Goal: Transaction & Acquisition: Purchase product/service

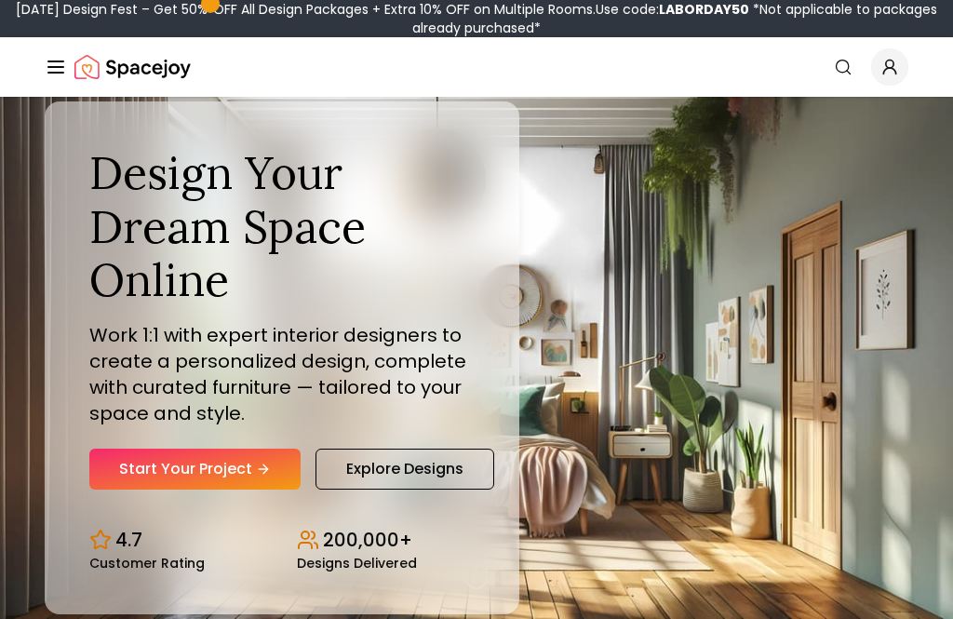
click at [126, 490] on link "Start Your Project" at bounding box center [194, 469] width 211 height 41
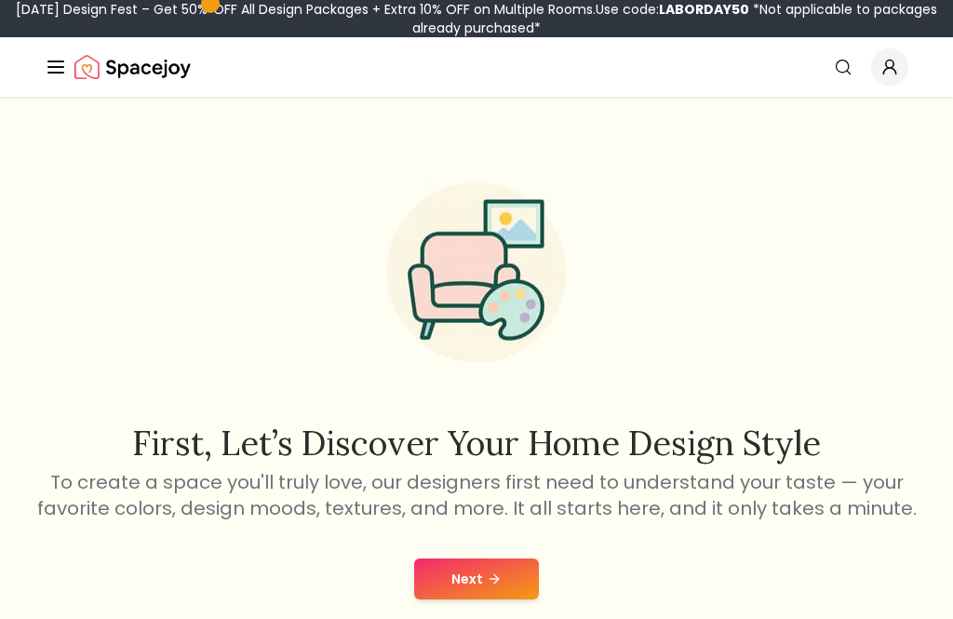
click at [512, 577] on button "Next" at bounding box center [476, 579] width 125 height 41
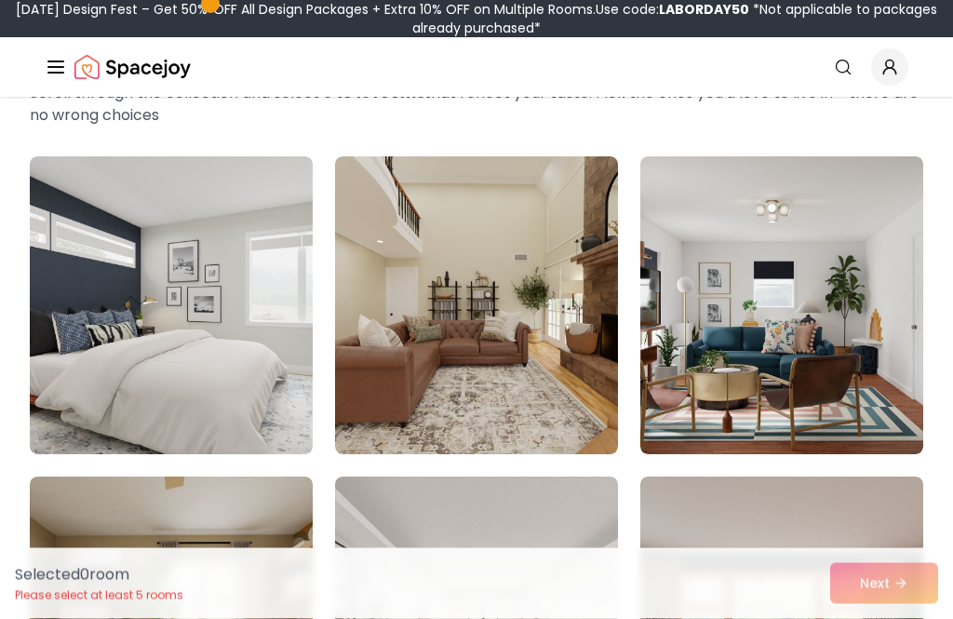
scroll to position [118, 0]
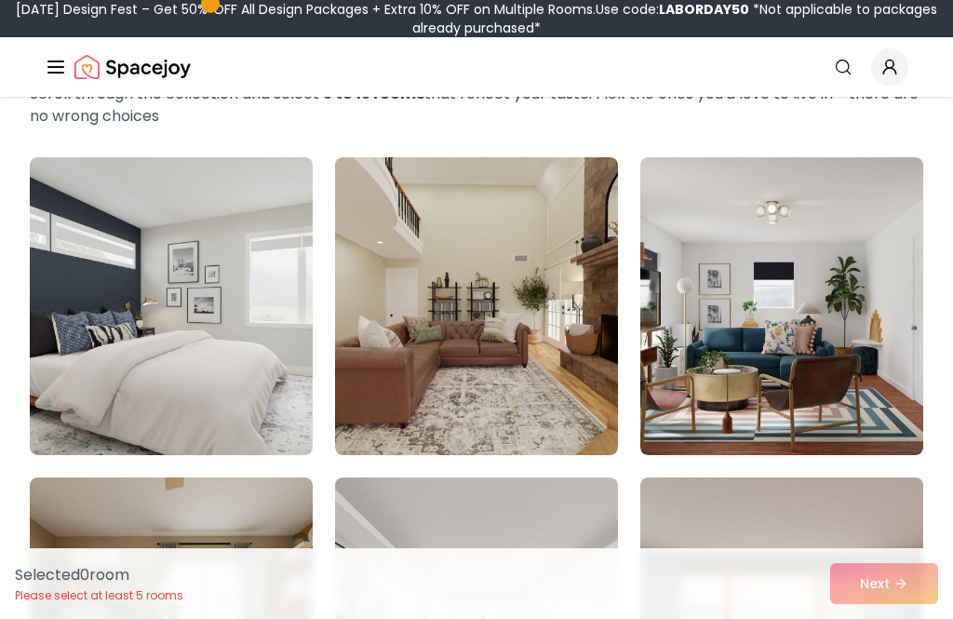
click at [115, 370] on img at bounding box center [171, 306] width 283 height 298
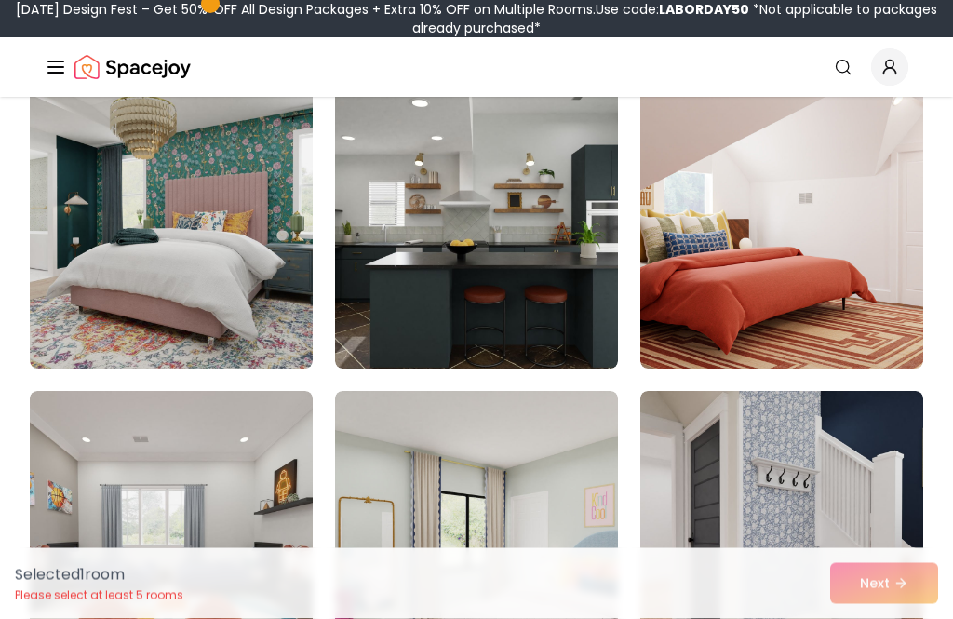
scroll to position [1166, 0]
click at [84, 300] on img at bounding box center [171, 220] width 283 height 298
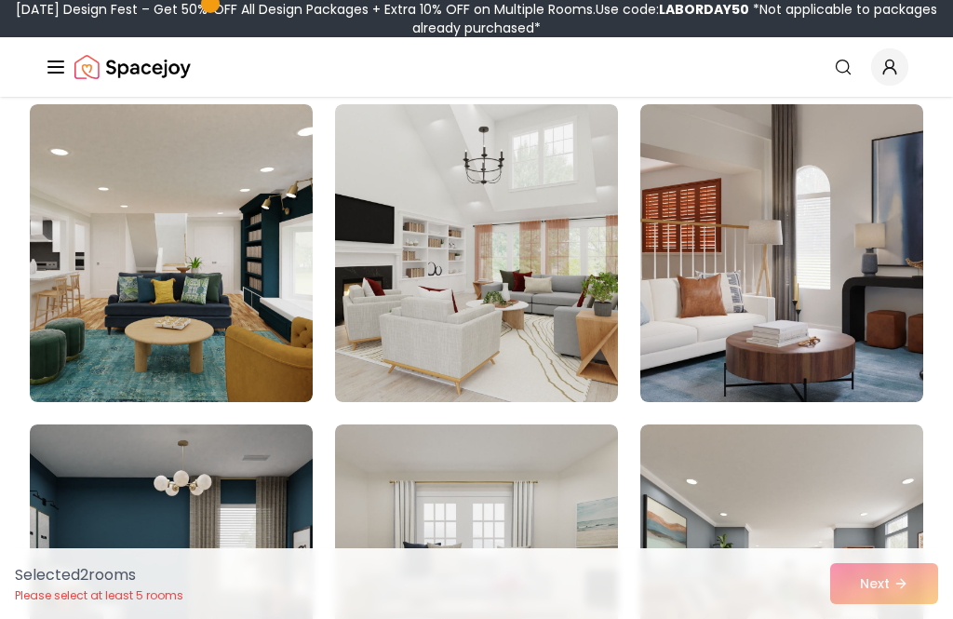
scroll to position [3052, 0]
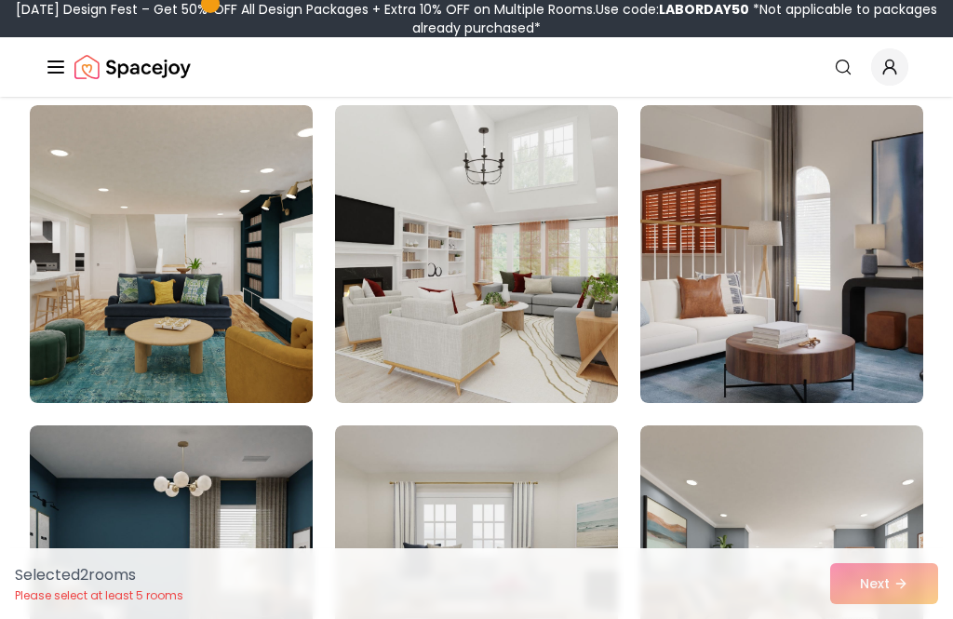
click at [591, 344] on img at bounding box center [476, 254] width 283 height 298
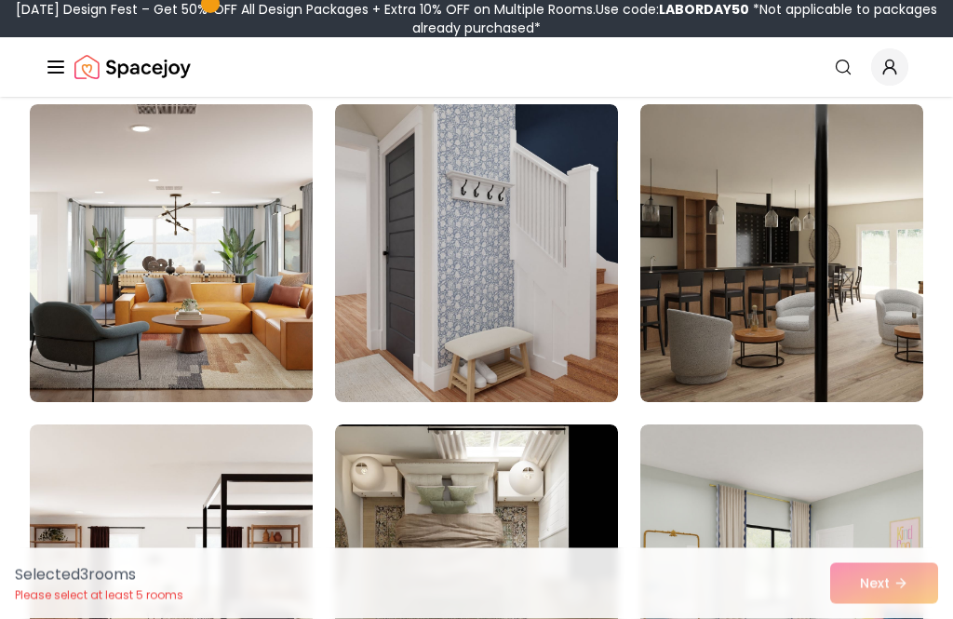
click at [527, 317] on img at bounding box center [476, 254] width 283 height 298
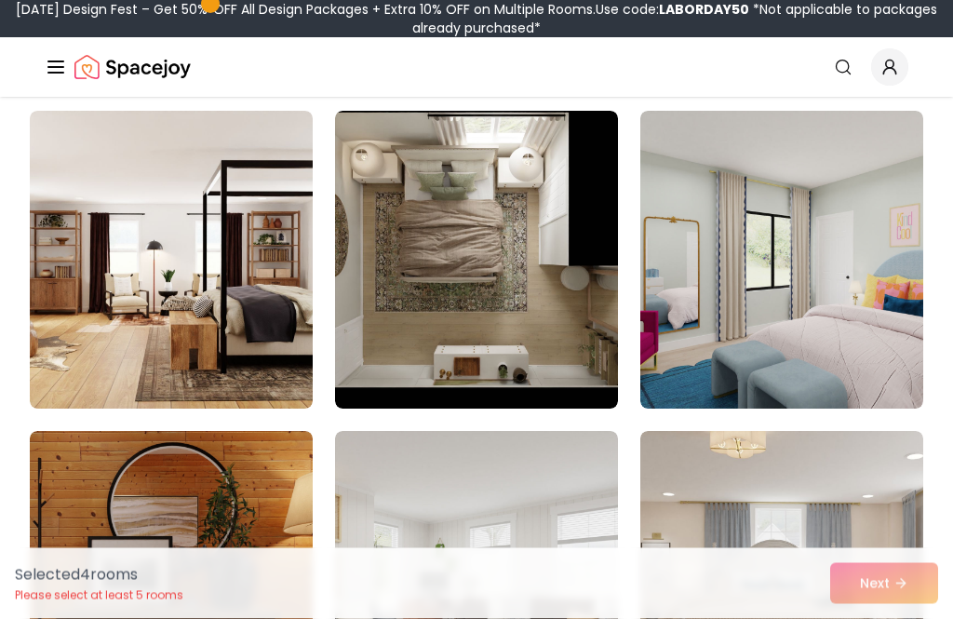
scroll to position [4972, 0]
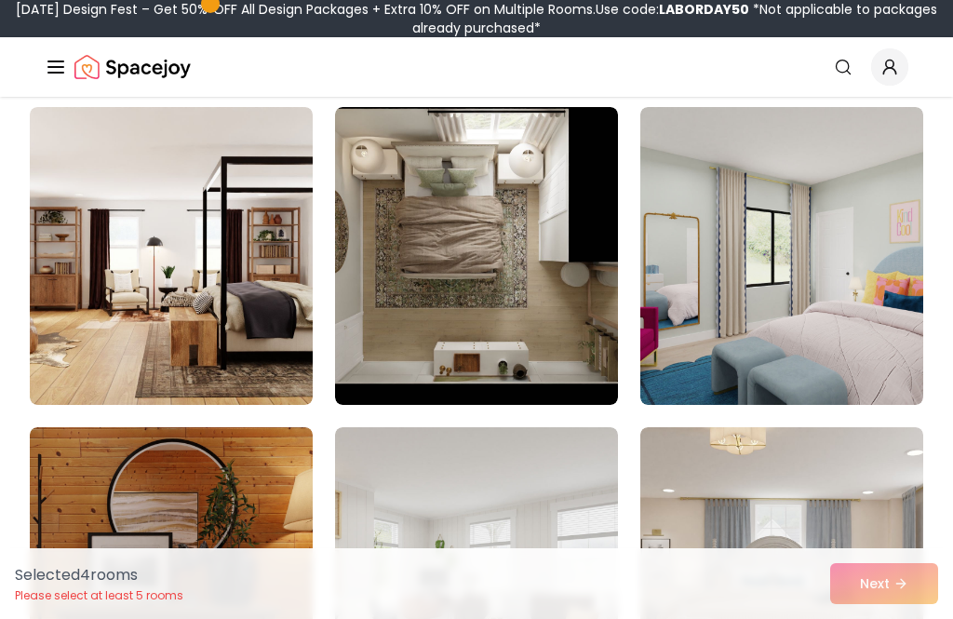
click at [80, 303] on img at bounding box center [171, 256] width 283 height 298
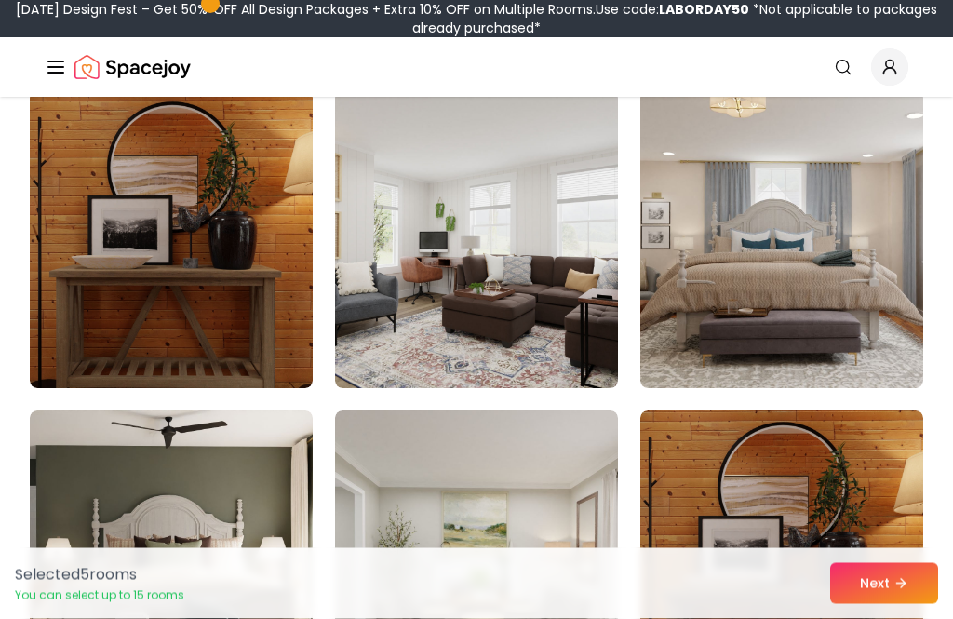
click at [857, 324] on img at bounding box center [781, 240] width 283 height 298
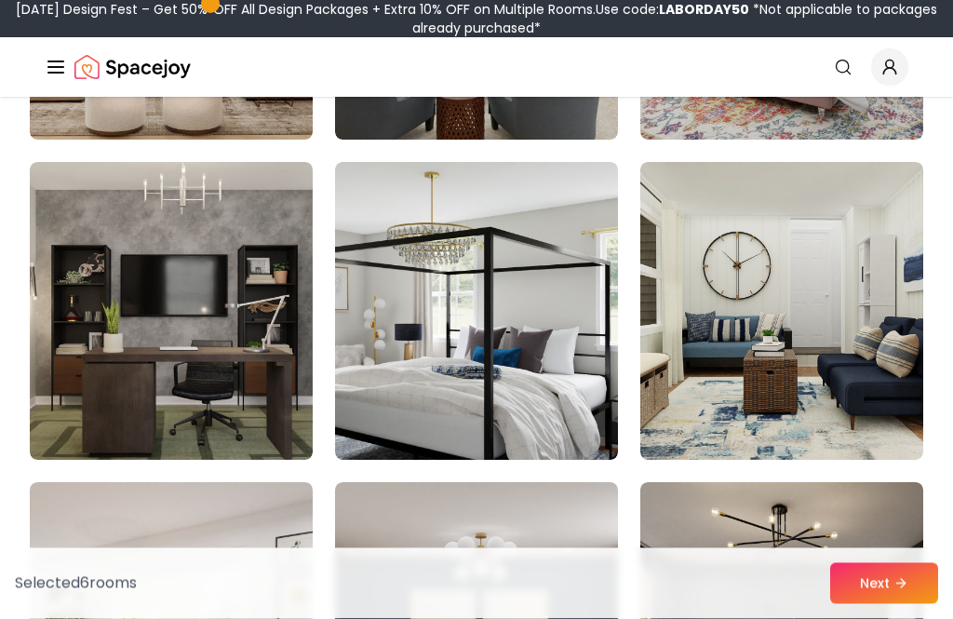
scroll to position [8119, 0]
click at [525, 398] on img at bounding box center [476, 311] width 283 height 298
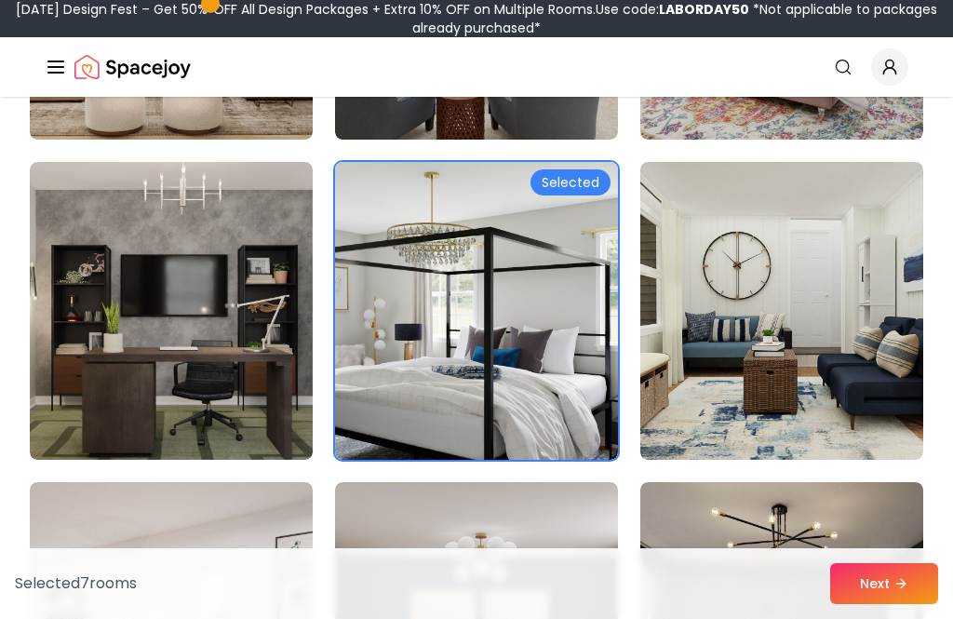
click at [882, 604] on button "Next" at bounding box center [884, 583] width 108 height 41
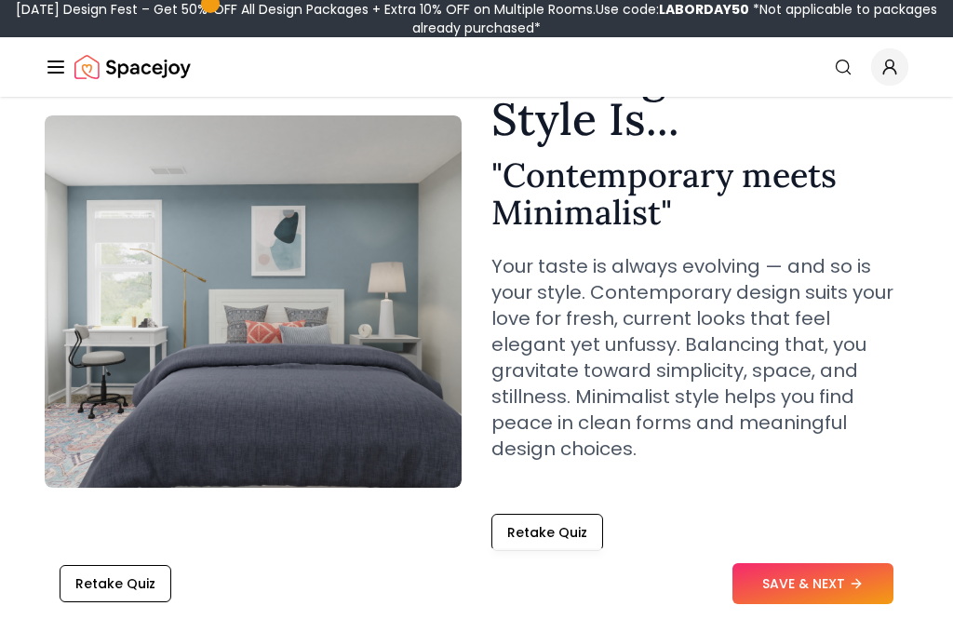
scroll to position [136, 0]
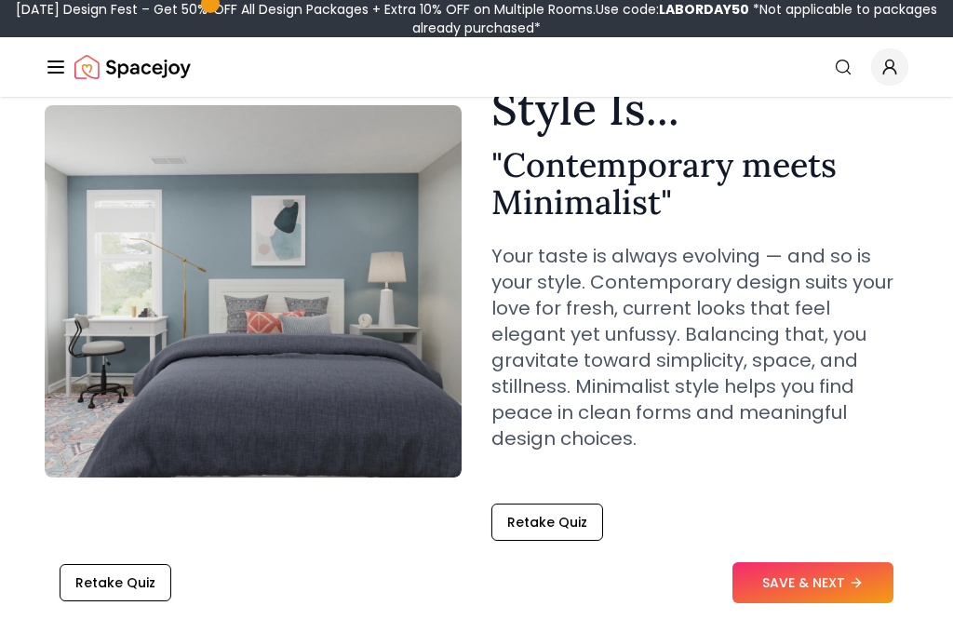
click at [830, 604] on button "SAVE & NEXT" at bounding box center [813, 583] width 161 height 41
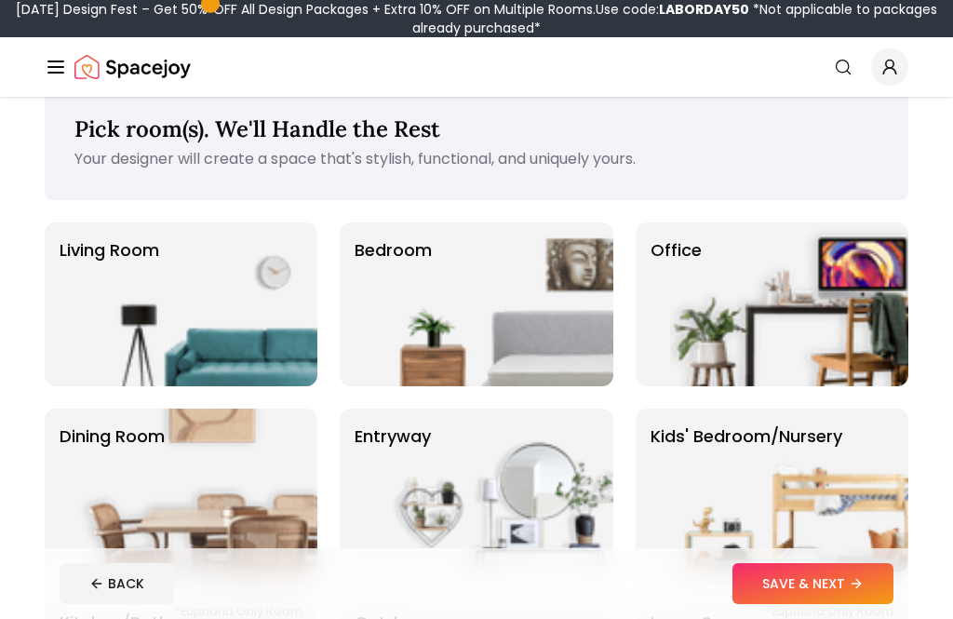
scroll to position [38, 0]
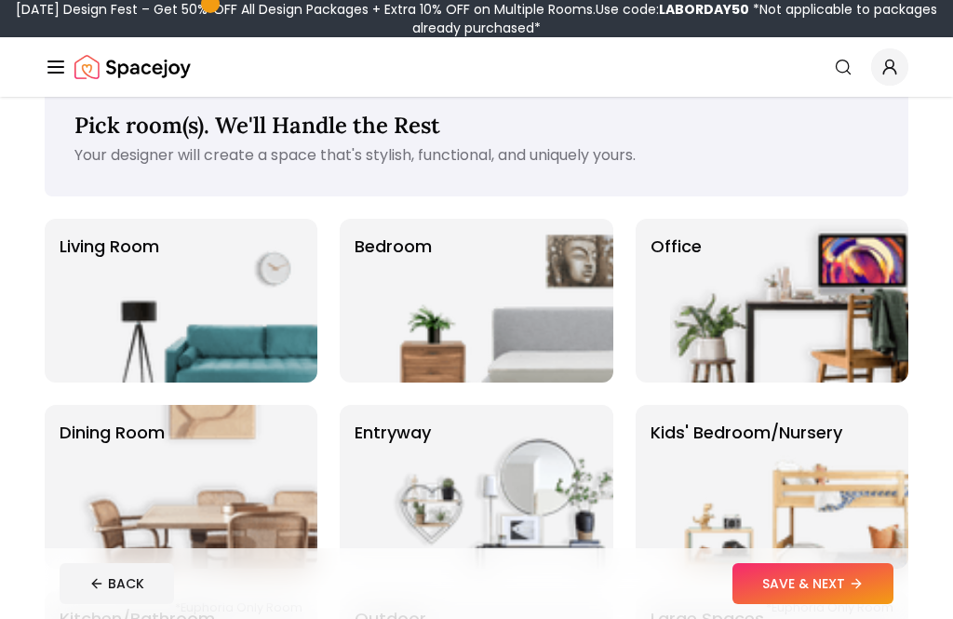
click at [419, 330] on img at bounding box center [494, 301] width 238 height 164
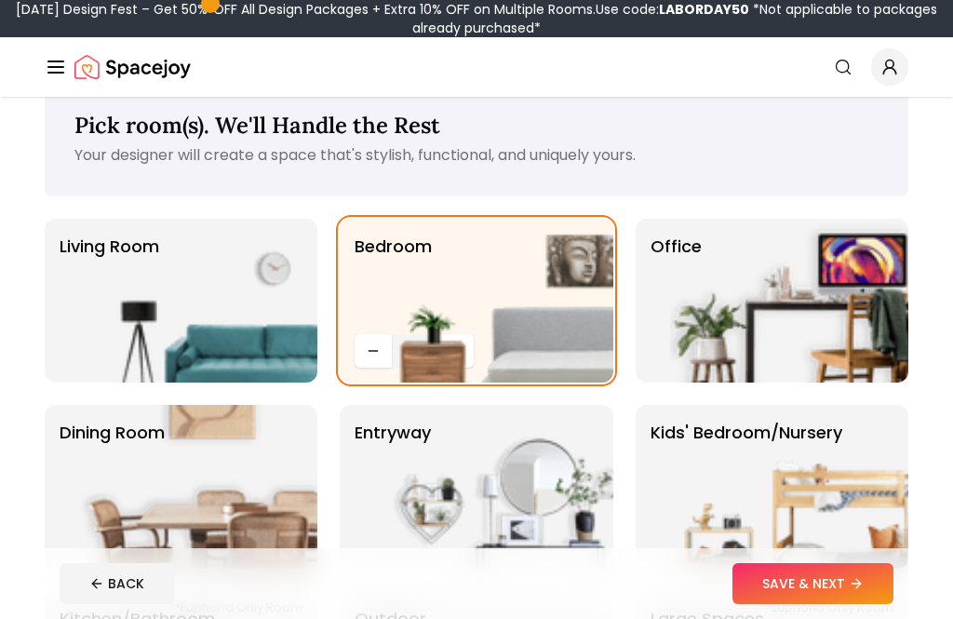
click at [852, 583] on button "SAVE & NEXT" at bounding box center [813, 583] width 161 height 41
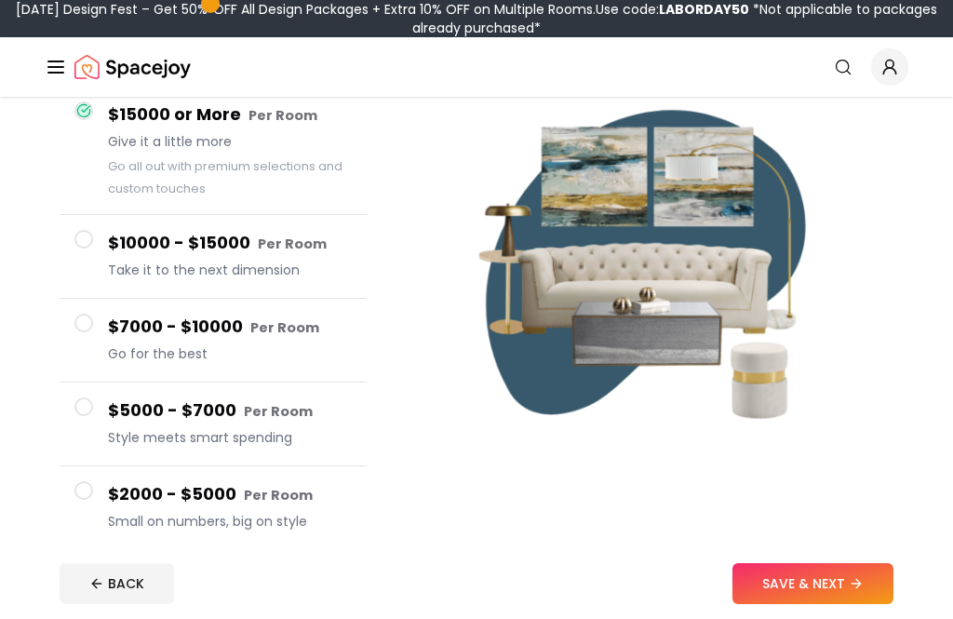
scroll to position [181, 0]
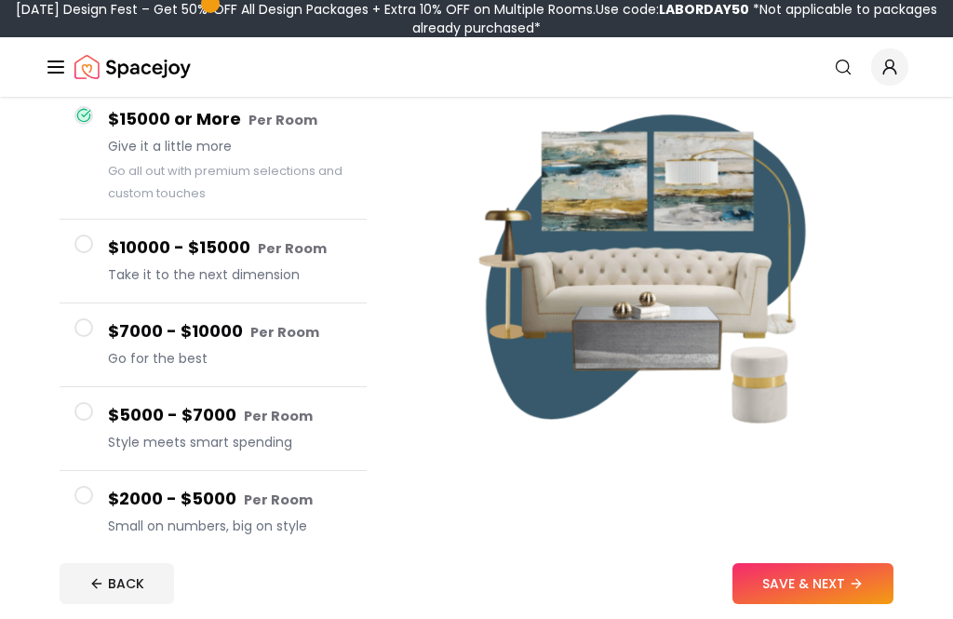
click at [75, 417] on span at bounding box center [83, 411] width 19 height 19
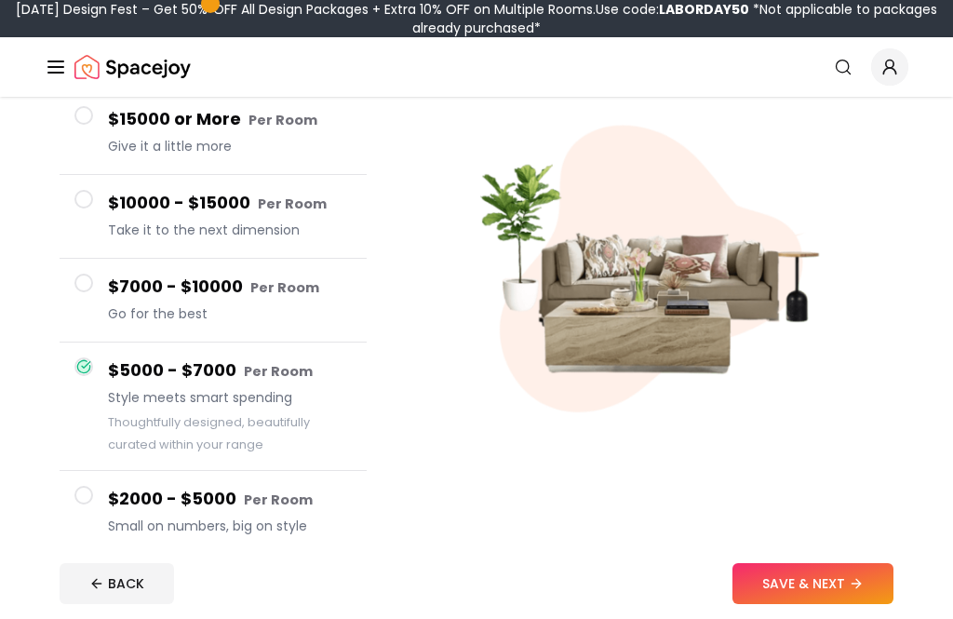
click at [88, 492] on span at bounding box center [83, 495] width 19 height 19
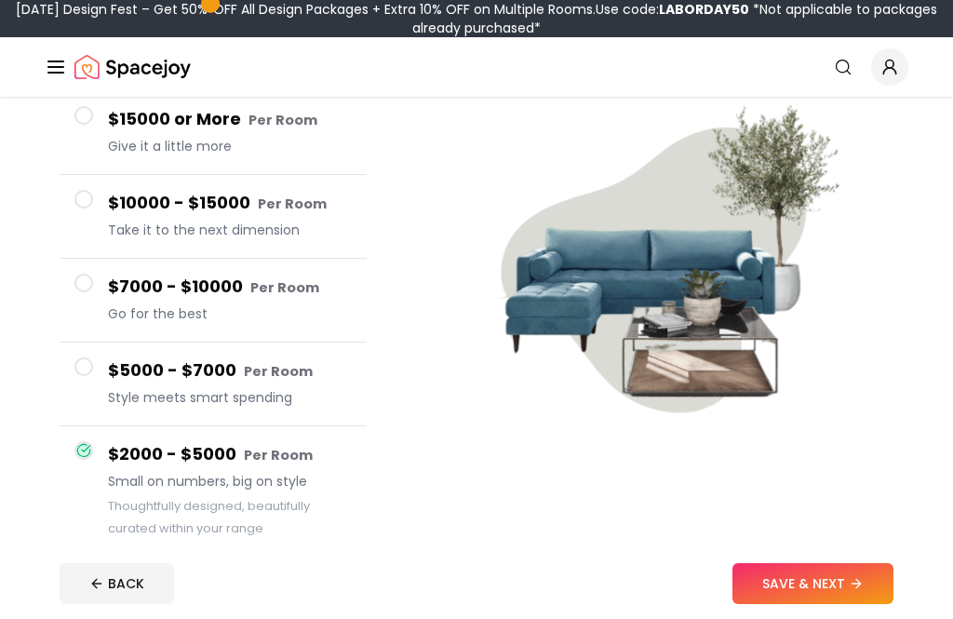
click at [80, 266] on button "$7000 - $10000 Per Room Go for the best" at bounding box center [213, 301] width 307 height 84
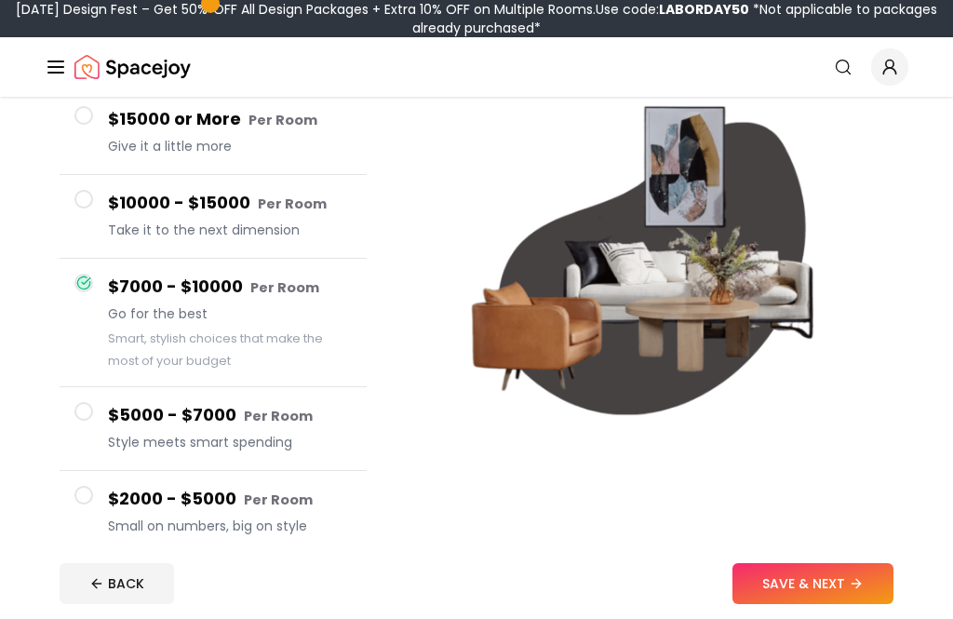
click at [78, 214] on button "$10000 - $15000 Per Room Take it to the next dimension" at bounding box center [213, 217] width 307 height 84
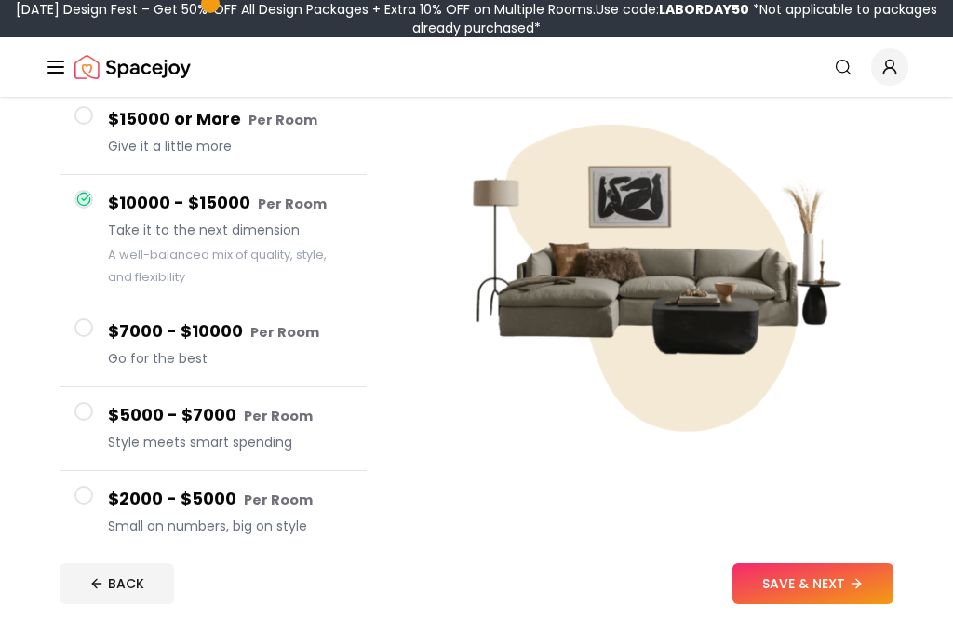
click at [82, 152] on button "$15000 or More Per Room Give it a little more" at bounding box center [213, 133] width 307 height 84
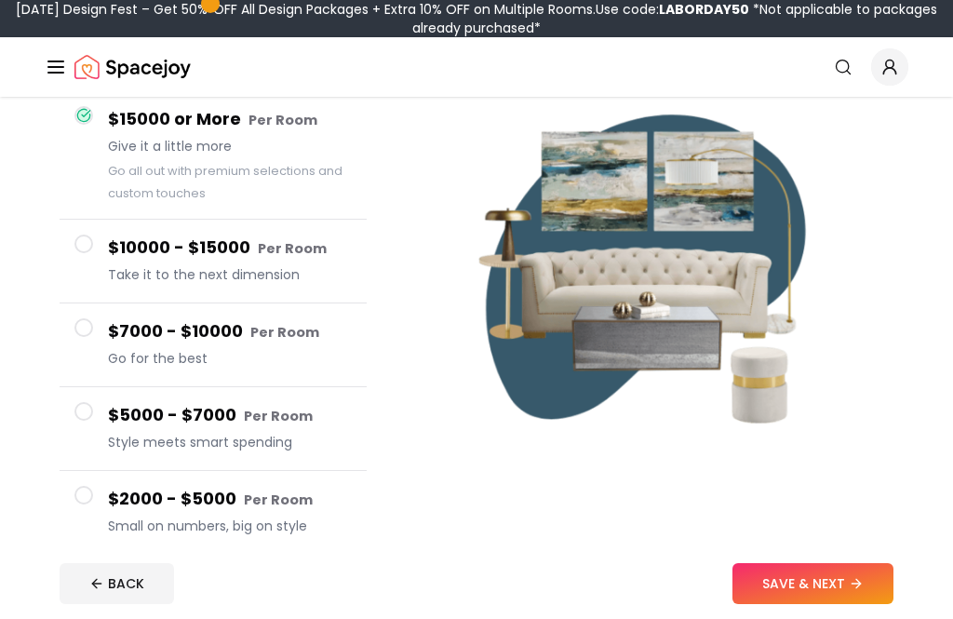
click at [79, 430] on button "$5000 - $7000 Per Room Style meets smart spending" at bounding box center [213, 429] width 307 height 84
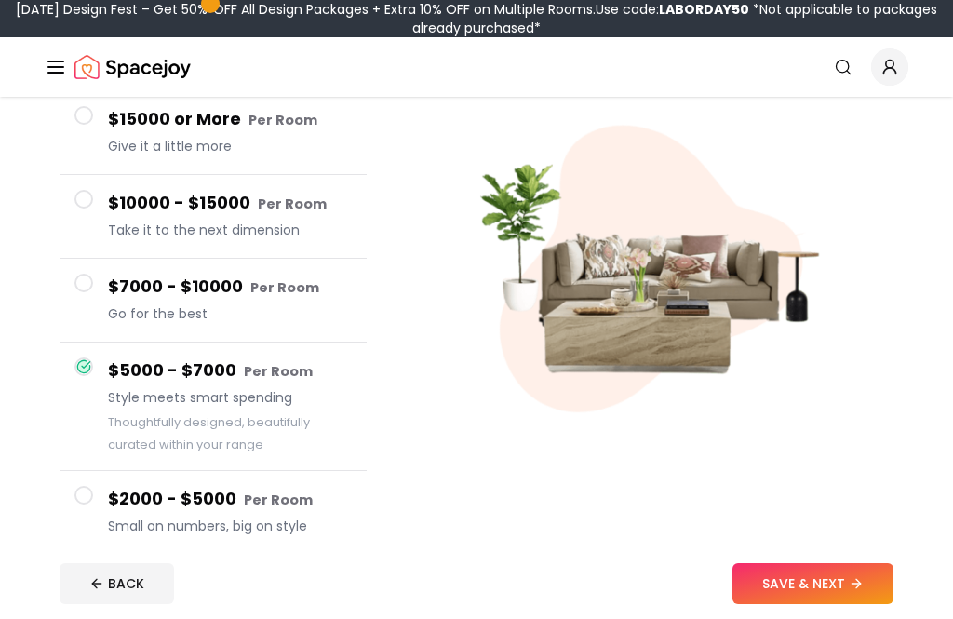
click at [79, 496] on span at bounding box center [83, 495] width 19 height 19
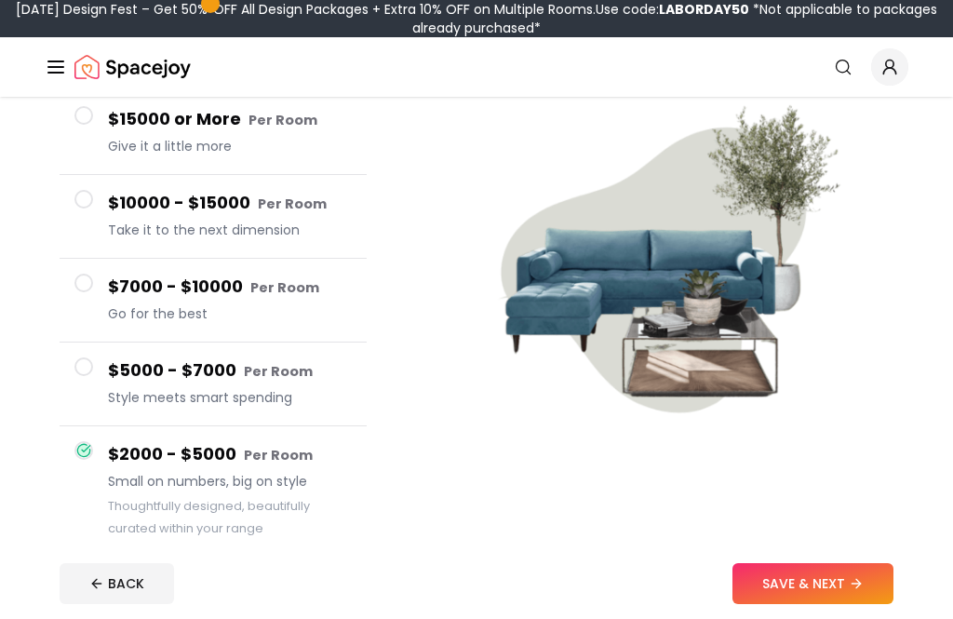
click at [817, 604] on button "SAVE & NEXT" at bounding box center [813, 583] width 161 height 41
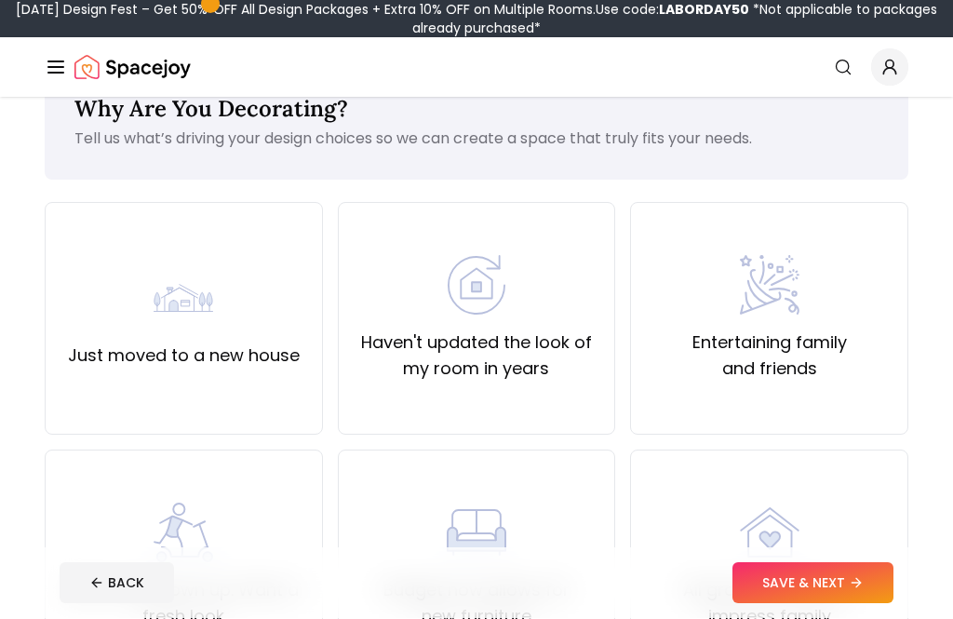
scroll to position [55, 0]
click at [360, 378] on label "Haven't updated the look of my room in years" at bounding box center [477, 356] width 247 height 52
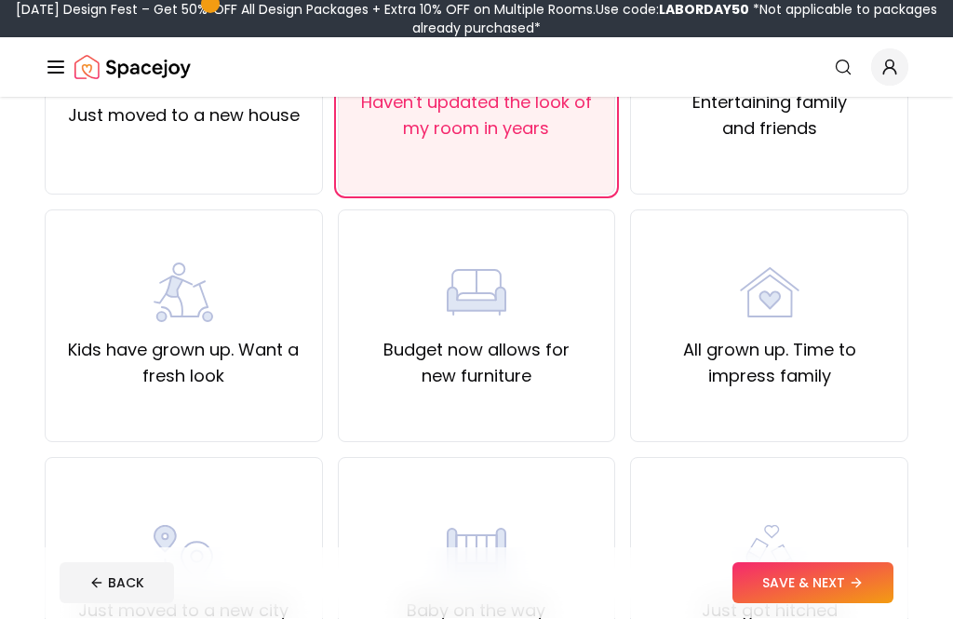
scroll to position [295, 0]
click at [99, 384] on label "Kids have grown up. Want a fresh look" at bounding box center [184, 363] width 247 height 52
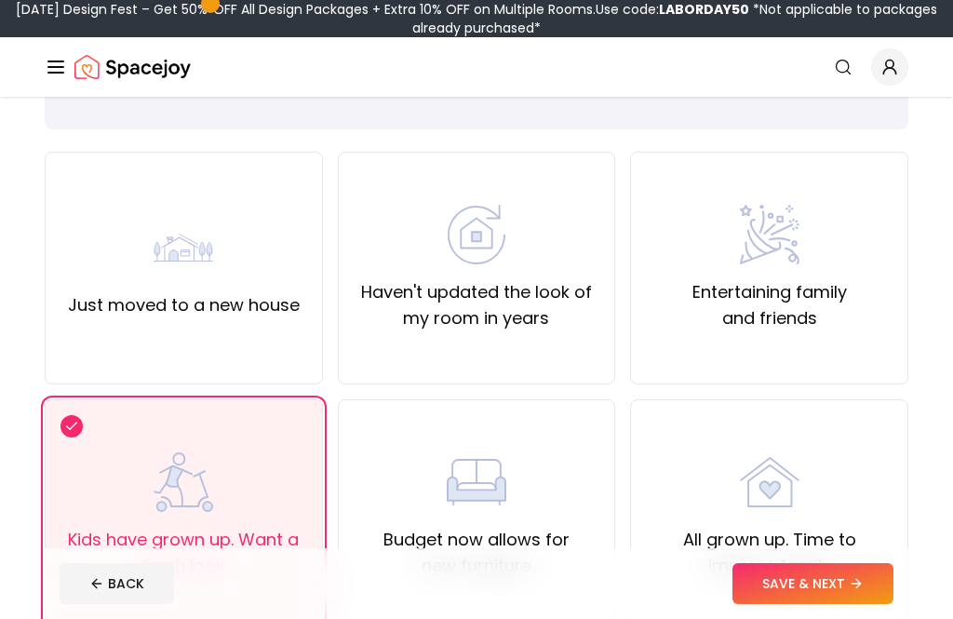
scroll to position [94, 0]
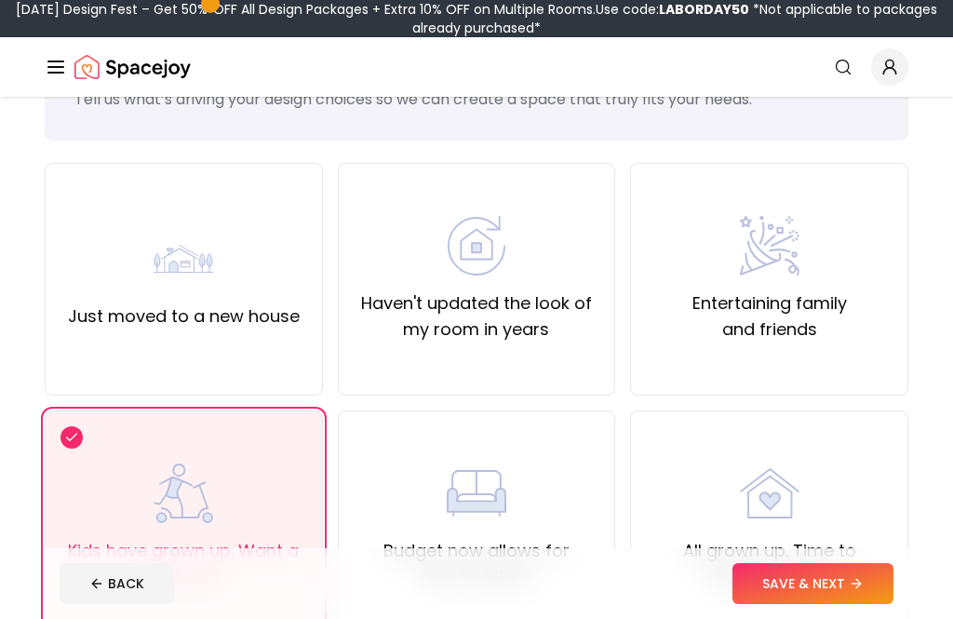
click at [400, 362] on div "Haven't updated the look of my room in years" at bounding box center [477, 279] width 278 height 233
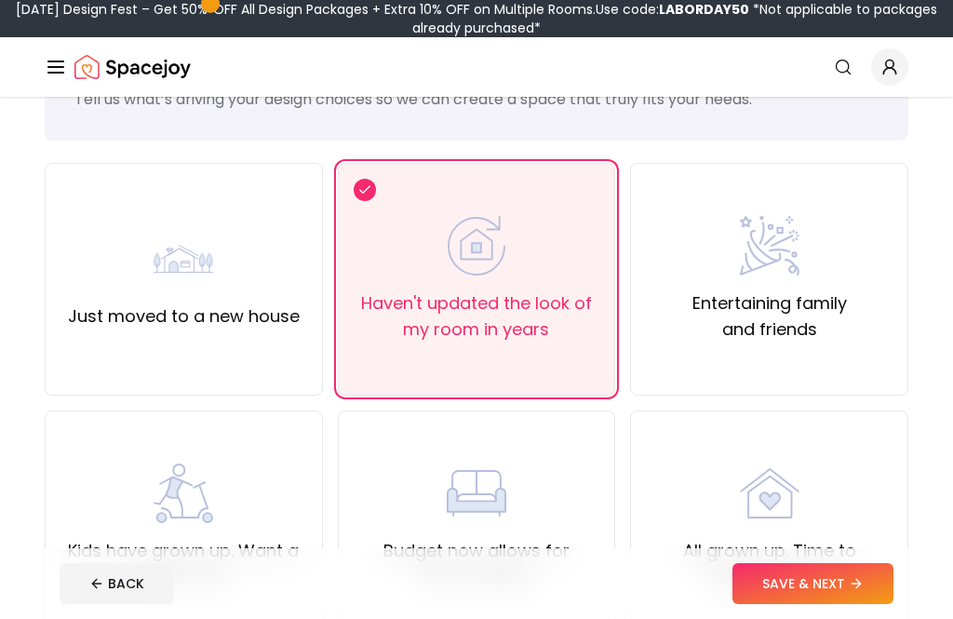
click at [830, 604] on button "SAVE & NEXT" at bounding box center [813, 583] width 161 height 41
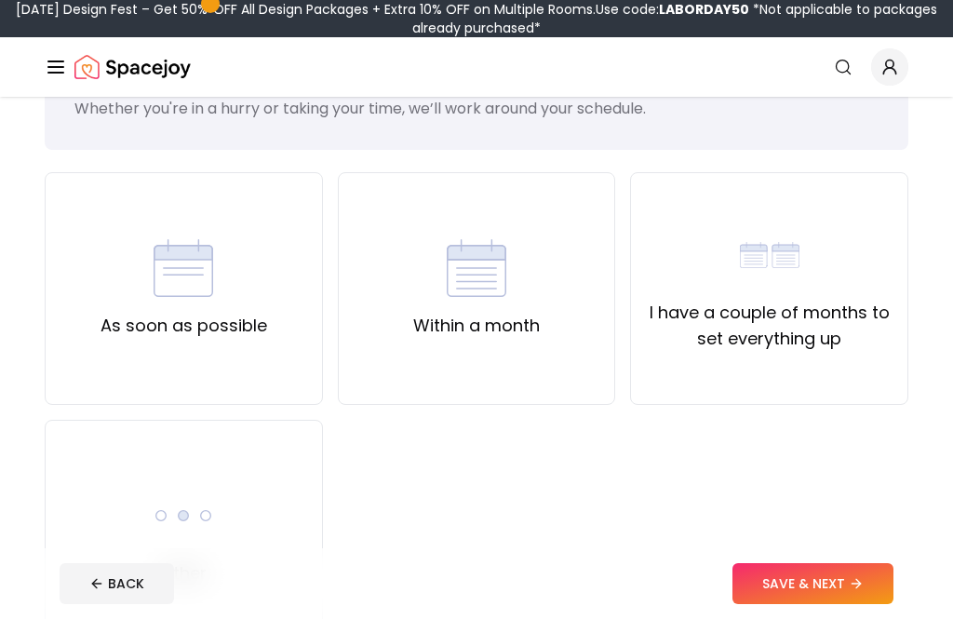
scroll to position [81, 0]
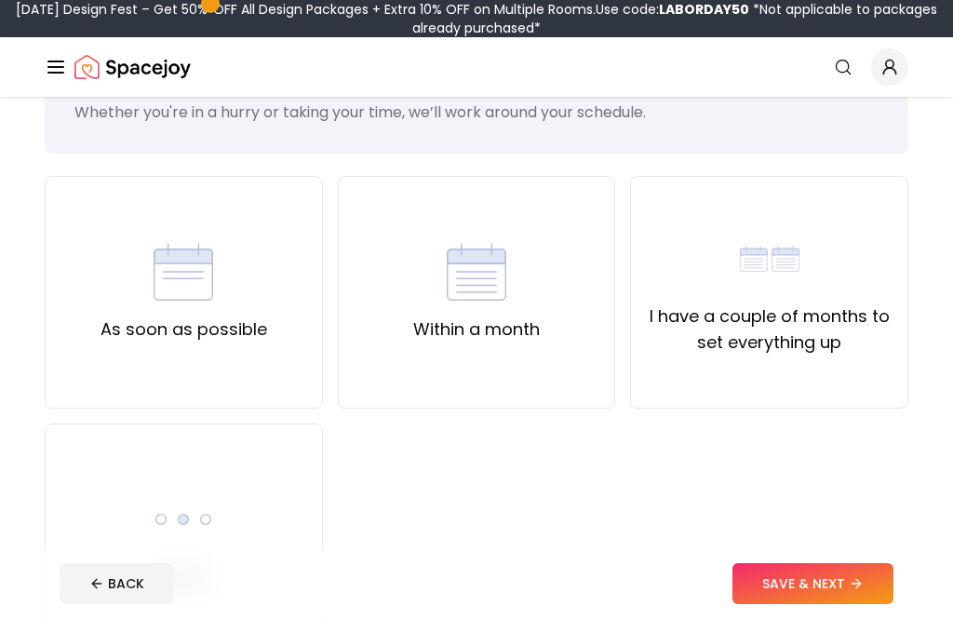
click at [110, 336] on label "As soon as possible" at bounding box center [184, 330] width 167 height 26
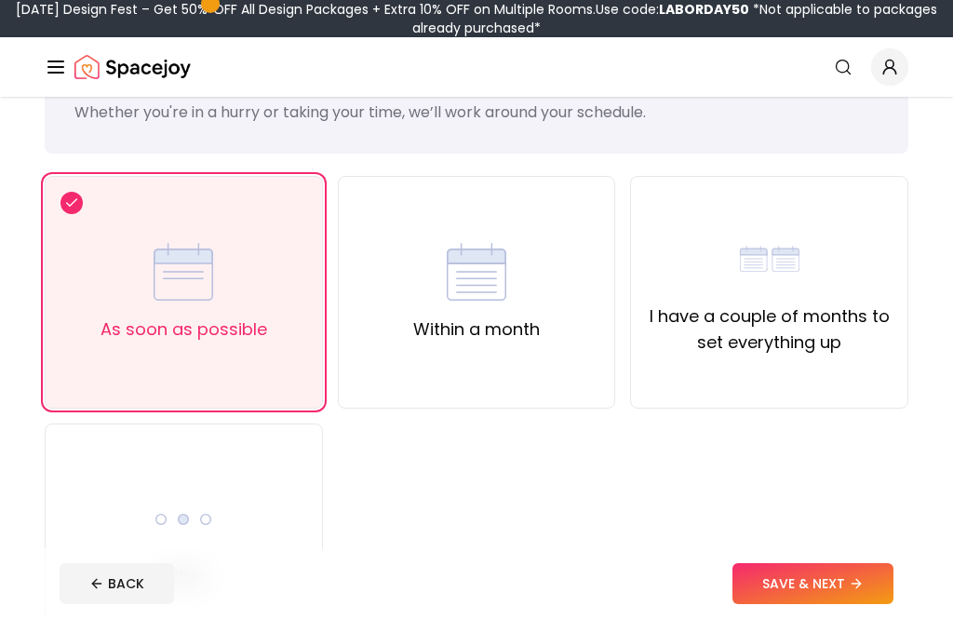
click at [856, 591] on icon at bounding box center [856, 583] width 15 height 15
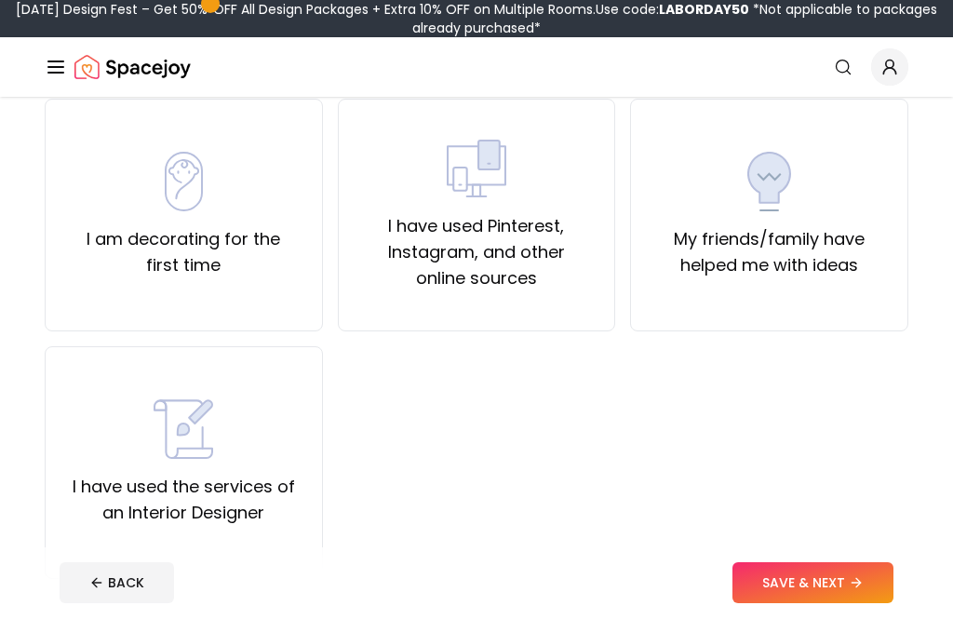
scroll to position [158, 0]
click at [102, 230] on label "I am decorating for the first time" at bounding box center [184, 252] width 247 height 52
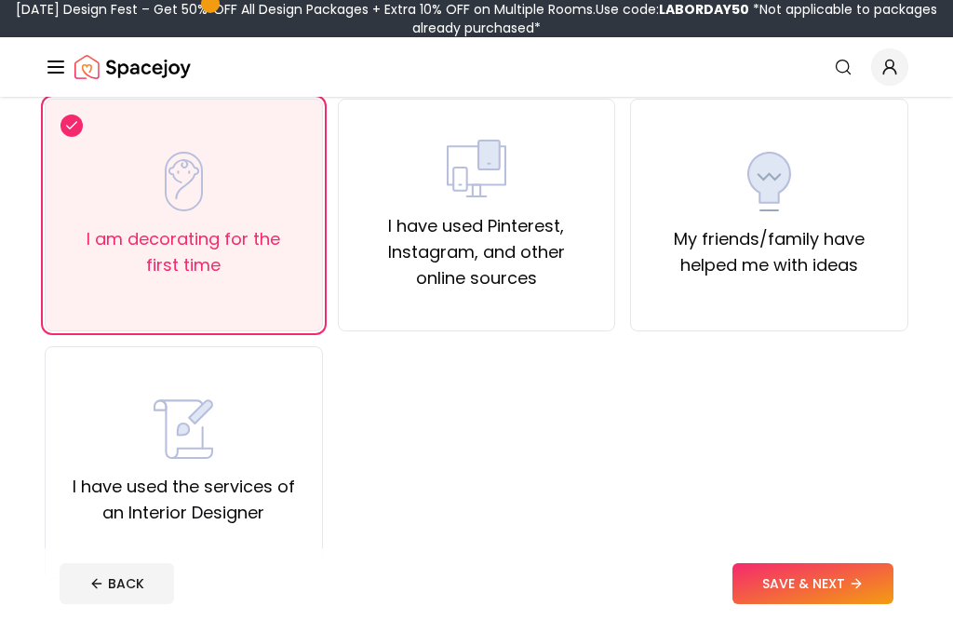
click at [830, 604] on button "SAVE & NEXT" at bounding box center [813, 583] width 161 height 41
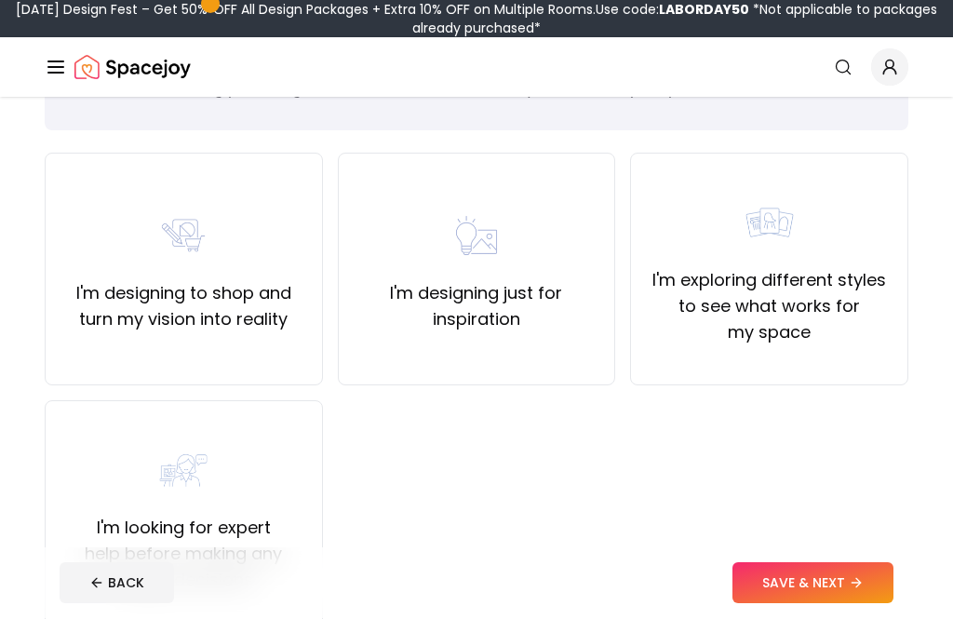
scroll to position [102, 0]
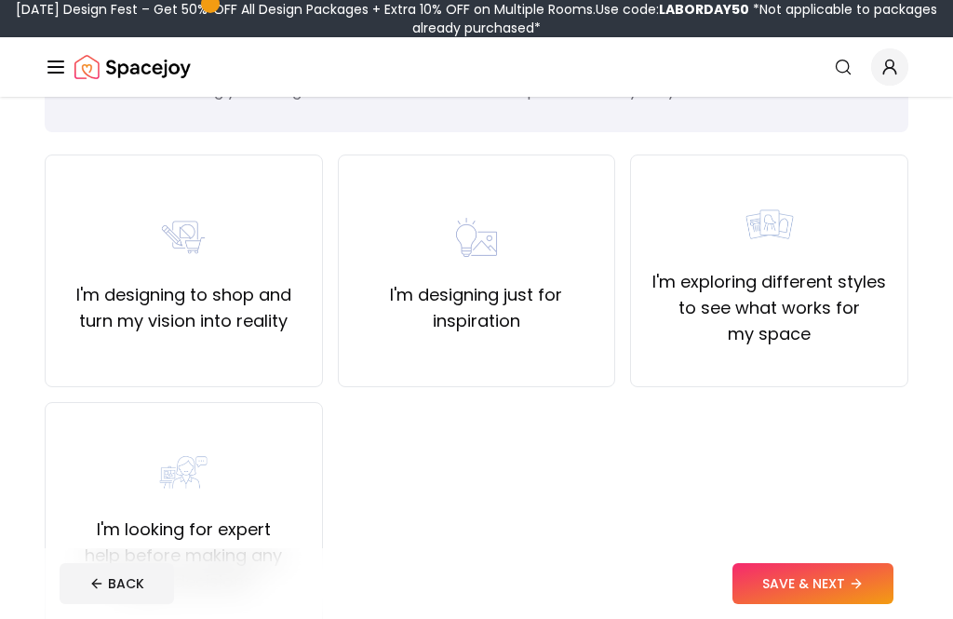
click at [861, 276] on label "I'm exploring different styles to see what works for my space" at bounding box center [769, 308] width 247 height 78
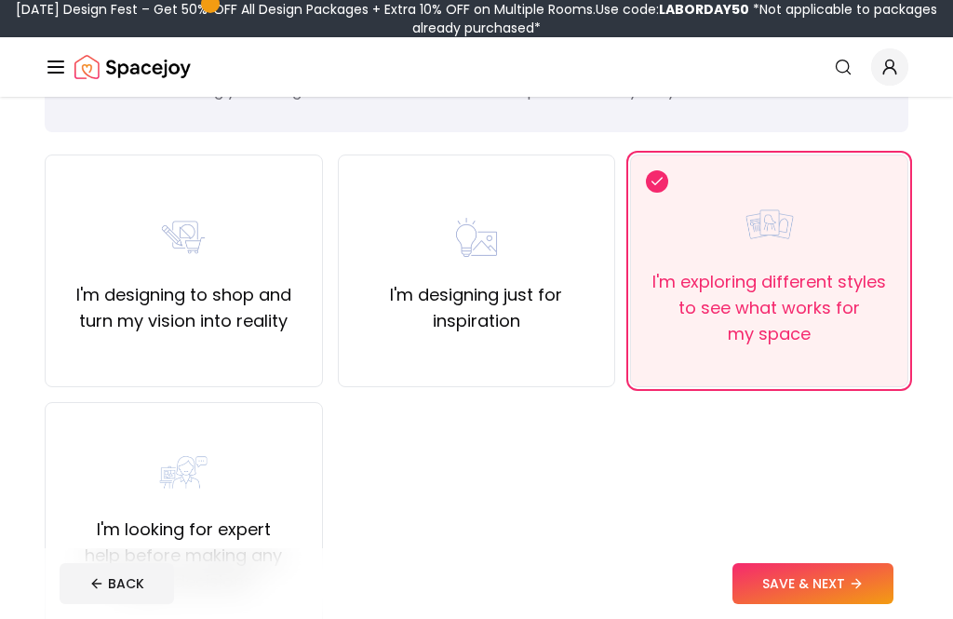
click at [855, 591] on icon at bounding box center [856, 583] width 15 height 15
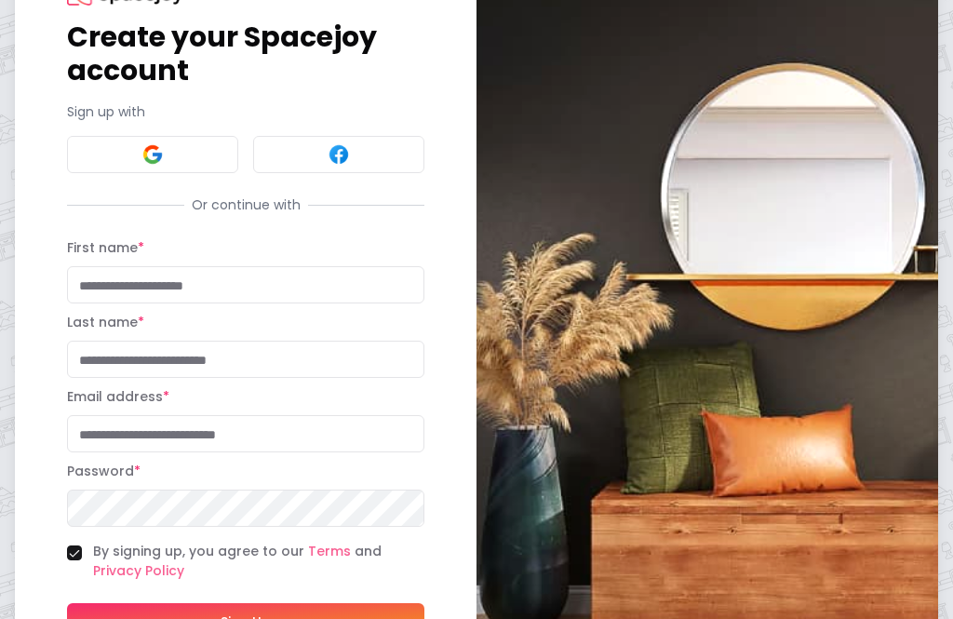
scroll to position [142, 0]
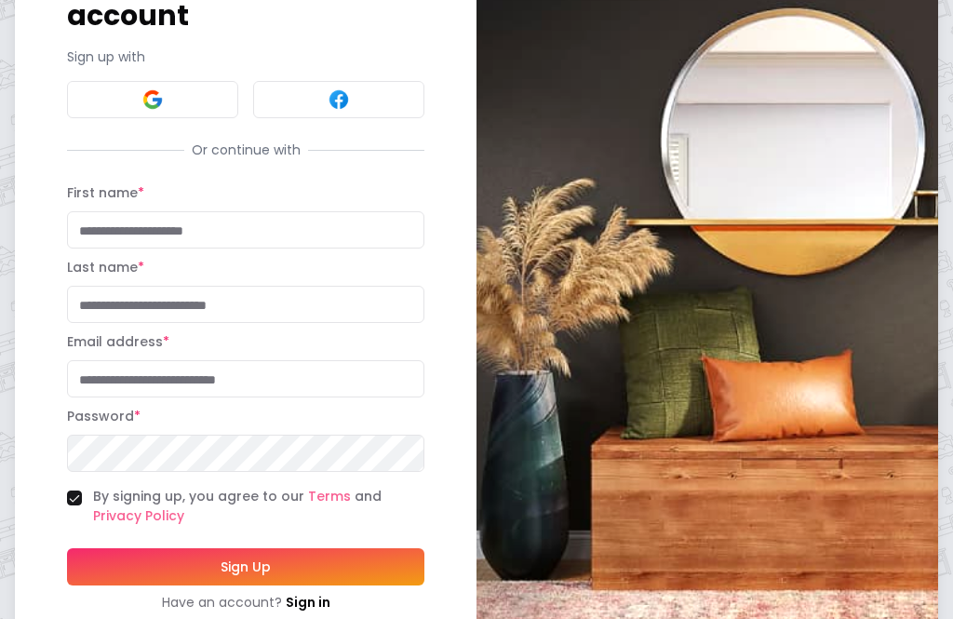
click at [186, 101] on button at bounding box center [152, 99] width 171 height 37
